Goal: Find specific page/section: Find specific page/section

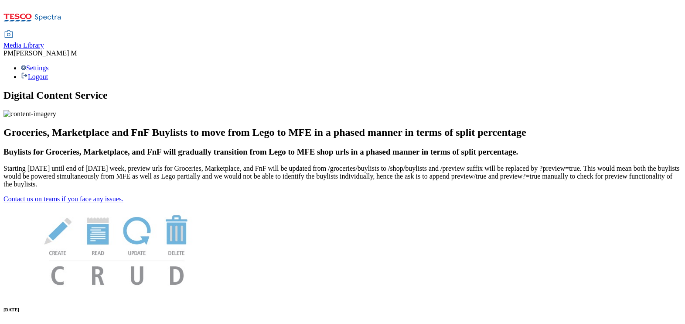
click at [44, 41] on span "Media Library" at bounding box center [23, 44] width 41 height 7
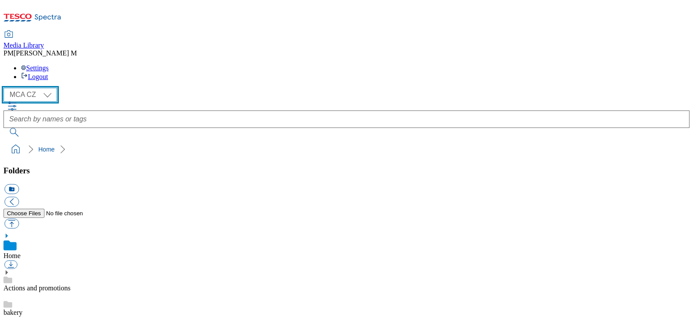
click at [41, 88] on select "MCA CZ MCA HU MCA SK" at bounding box center [30, 95] width 54 height 14
select select "flare-mca-sk"
click at [6, 88] on select "MCA CZ MCA HU MCA SK" at bounding box center [30, 95] width 54 height 14
drag, startPoint x: 331, startPoint y: 42, endPoint x: 334, endPoint y: 51, distance: 9.4
click at [334, 102] on div at bounding box center [346, 119] width 686 height 35
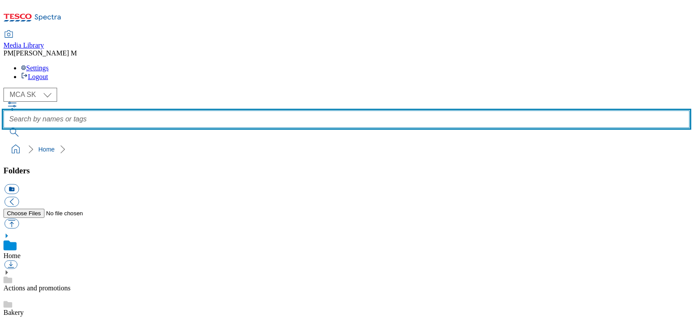
click at [334, 110] on input "text" at bounding box center [346, 118] width 686 height 17
type input "h32"
click at [3, 128] on button "submit" at bounding box center [14, 132] width 23 height 9
